Goal: Task Accomplishment & Management: Use online tool/utility

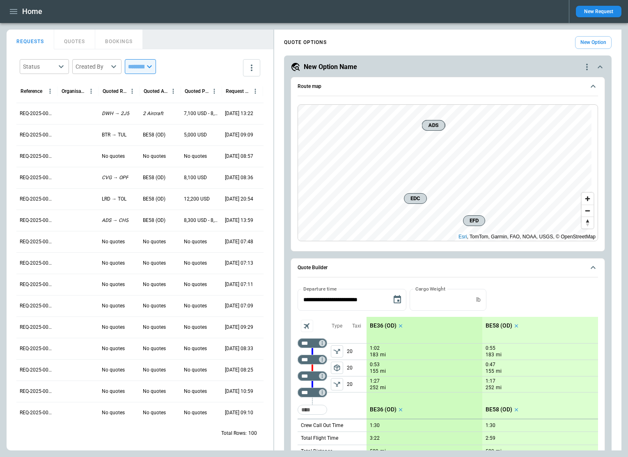
click at [589, 41] on button "New Option" at bounding box center [593, 42] width 37 height 13
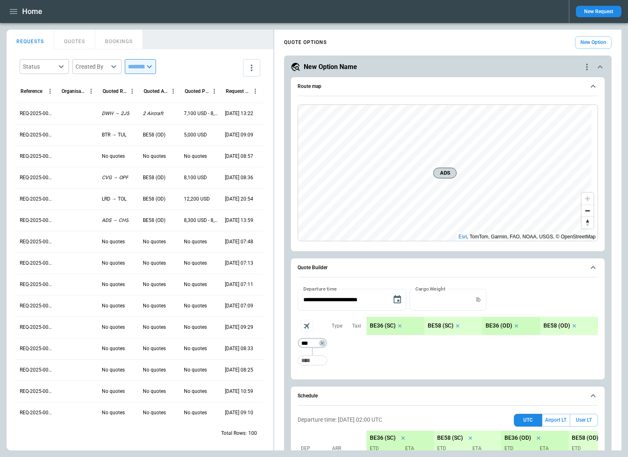
click at [310, 341] on input "***" at bounding box center [310, 343] width 23 height 8
type input "***"
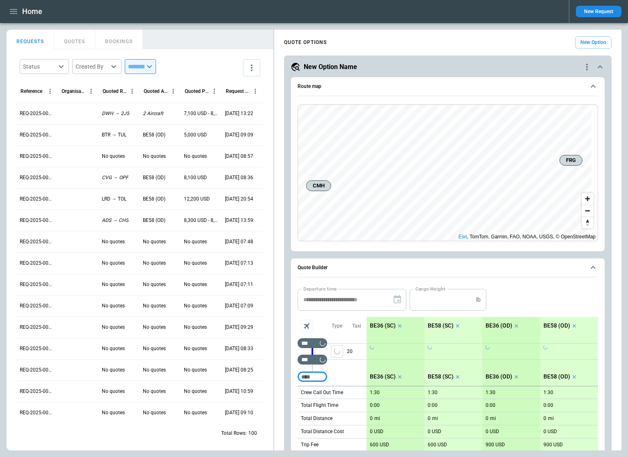
click at [456, 327] on icon "scrollable content" at bounding box center [458, 326] width 6 height 6
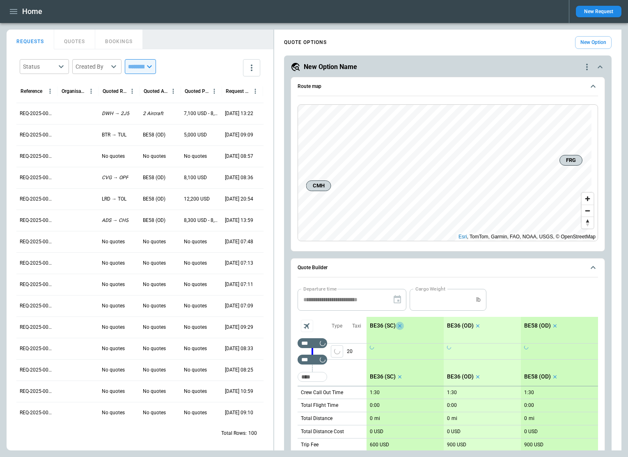
click at [397, 328] on icon "scrollable content" at bounding box center [400, 326] width 6 height 6
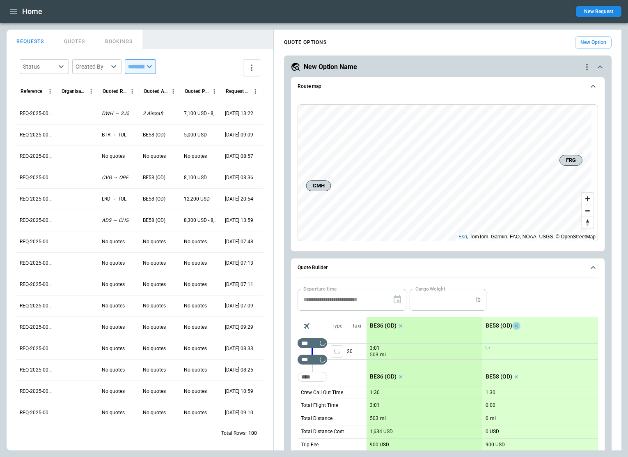
click at [515, 324] on icon "scrollable content" at bounding box center [517, 326] width 6 height 6
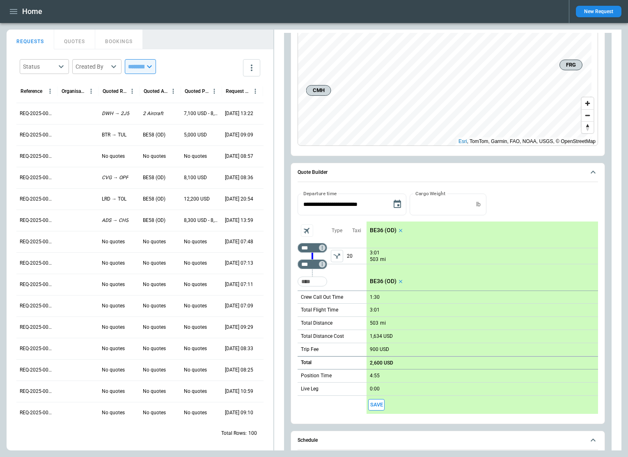
scroll to position [82, 0]
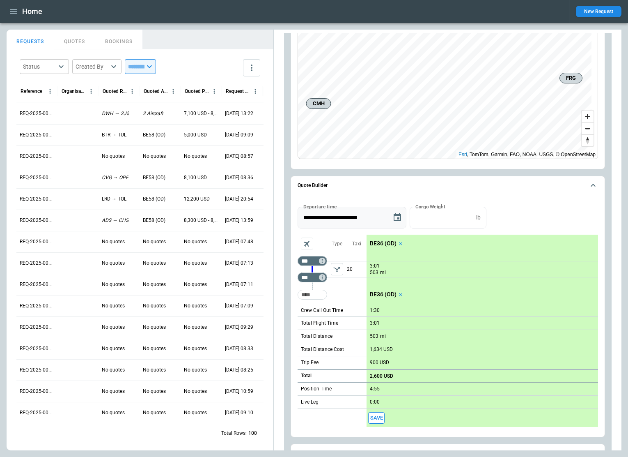
click at [398, 216] on icon "Choose date, selected date is Sep 30, 2025" at bounding box center [398, 217] width 10 height 10
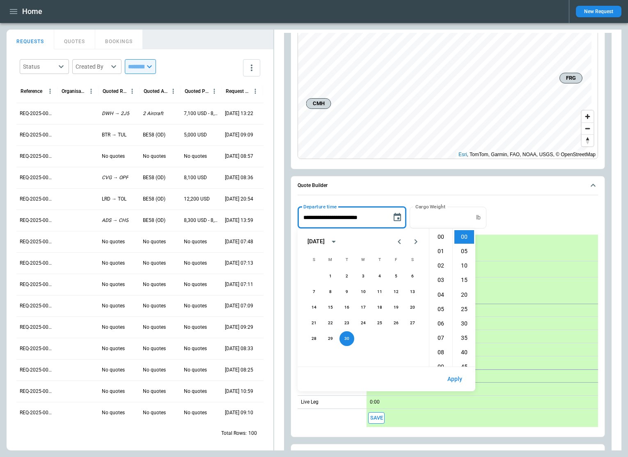
scroll to position [303, 0]
click at [443, 263] on li "23" at bounding box center [441, 266] width 20 height 14
type input "**********"
click at [457, 377] on button "Apply" at bounding box center [455, 379] width 28 height 18
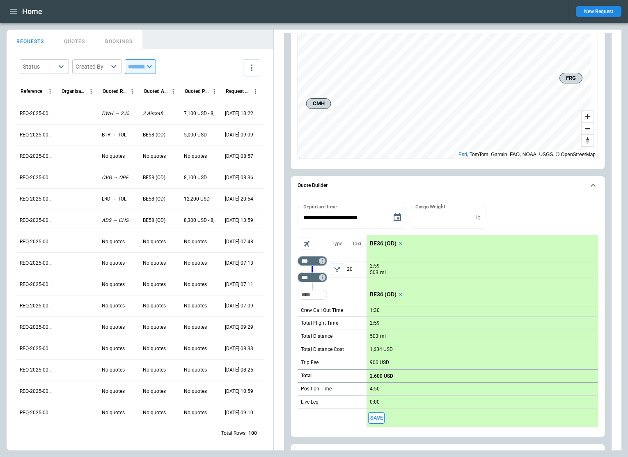
scroll to position [0, 0]
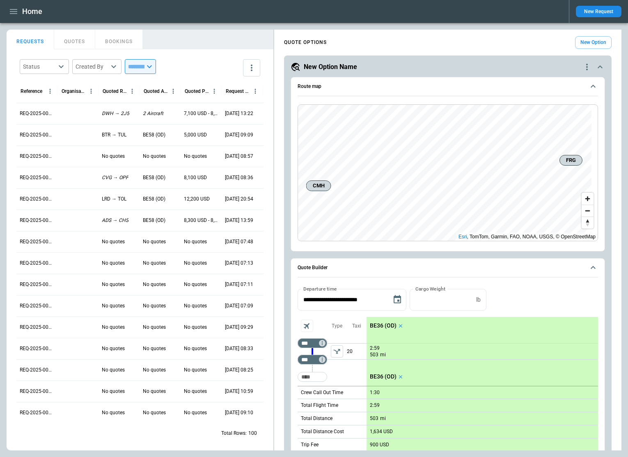
click at [586, 69] on icon "quote-option-actions" at bounding box center [587, 67] width 2 height 7
click at [539, 117] on li "Delete Quote Option" at bounding box center [550, 117] width 72 height 12
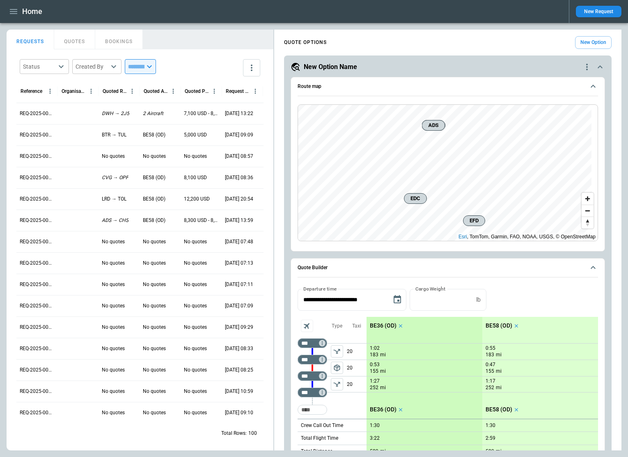
click at [586, 65] on icon "quote-option-actions" at bounding box center [587, 67] width 2 height 7
click at [546, 115] on li "Delete Quote Option" at bounding box center [550, 117] width 72 height 12
click at [586, 67] on icon "quote-option-actions" at bounding box center [587, 67] width 2 height 7
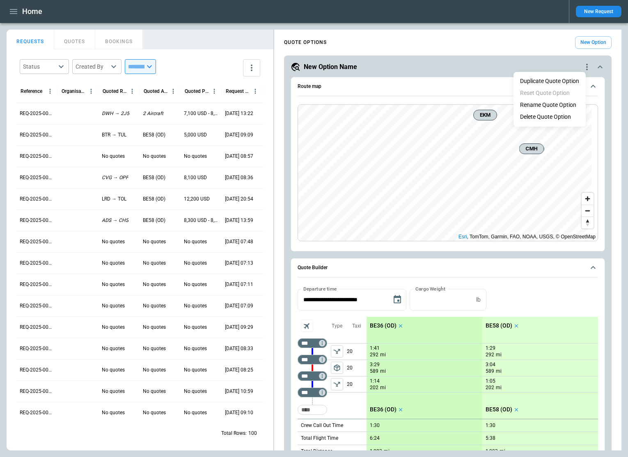
click at [547, 117] on li "Delete Quote Option" at bounding box center [550, 117] width 72 height 12
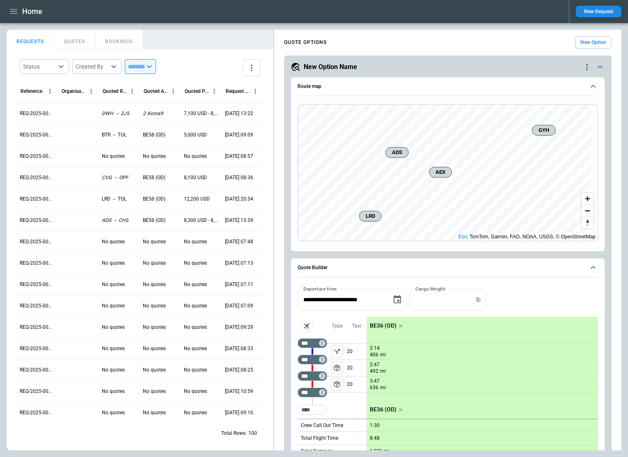
click at [582, 63] on icon "quote-option-actions" at bounding box center [587, 67] width 10 height 10
click at [538, 118] on li "Delete Quote Option" at bounding box center [550, 117] width 72 height 12
